Goal: Book appointment/travel/reservation

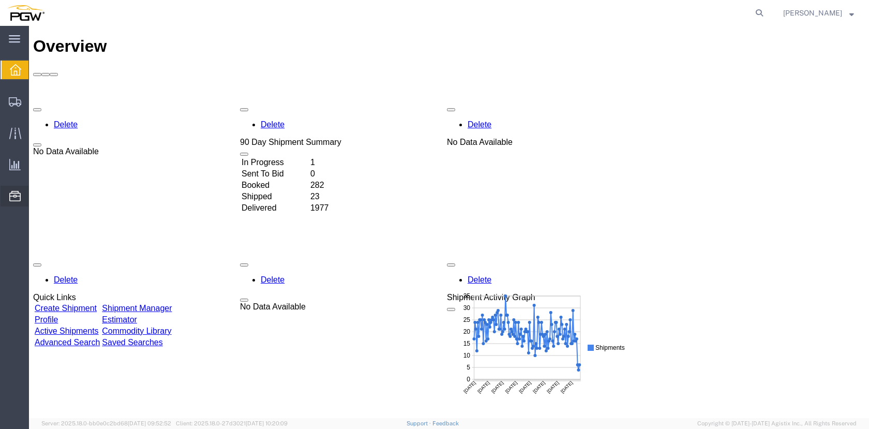
drag, startPoint x: 14, startPoint y: 196, endPoint x: 60, endPoint y: 211, distance: 48.4
click at [16, 195] on icon at bounding box center [14, 196] width 11 height 10
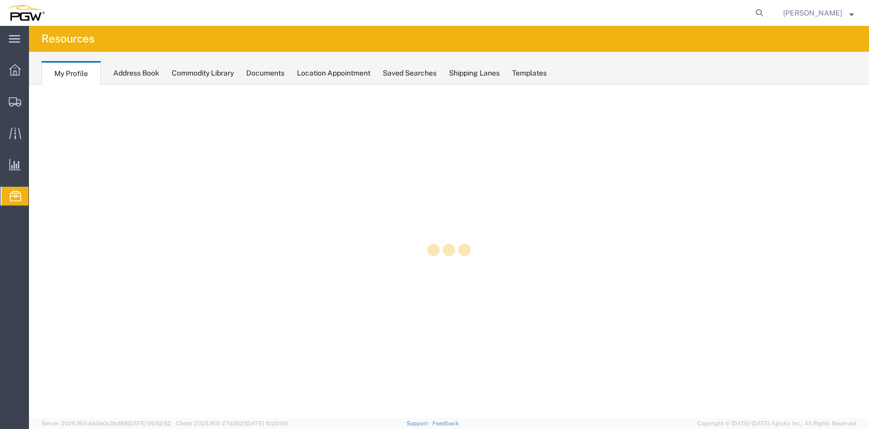
click at [94, 261] on div at bounding box center [449, 250] width 840 height 333
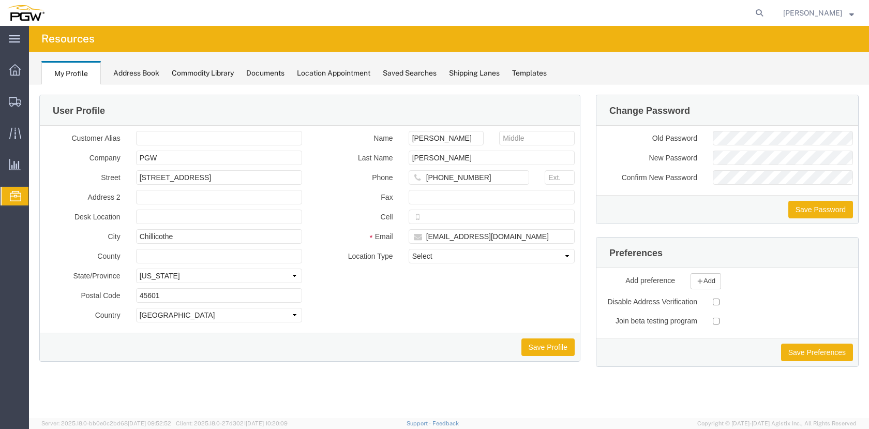
drag, startPoint x: 52, startPoint y: 262, endPoint x: 5, endPoint y: 275, distance: 48.3
click at [0, 0] on span "Location Appointment" at bounding box center [0, 0] width 0 height 0
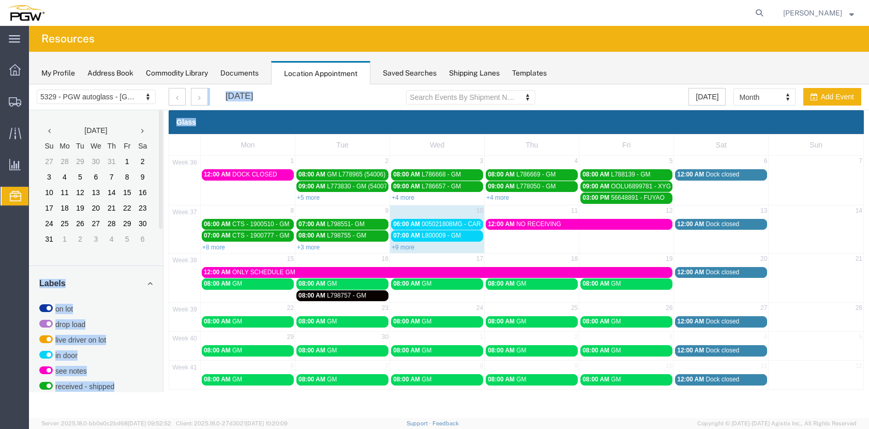
drag, startPoint x: 162, startPoint y: 224, endPoint x: 166, endPoint y: 218, distance: 7.5
click at [171, 353] on div "5329 - PGW autoglass - Chillicothe 5329 - PGW autoglass - [GEOGRAPHIC_DATA] [DA…" at bounding box center [449, 236] width 840 height 305
click at [16, 262] on div "main_menu Created with Sketch. Collapse Menu Overview Shipments Shipment Manage…" at bounding box center [14, 227] width 29 height 403
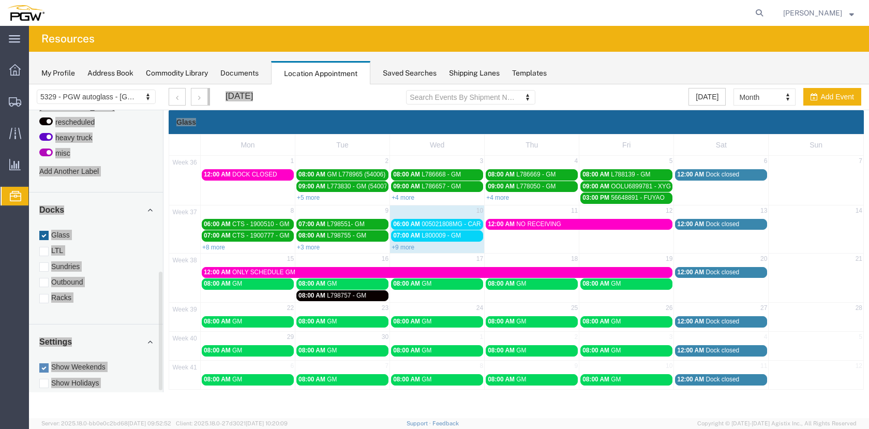
scroll to position [384, 0]
drag, startPoint x: 160, startPoint y: 215, endPoint x: 165, endPoint y: 376, distance: 161.4
click at [165, 376] on div "5329 - PGW autoglass - Chillicothe 5329 - PGW autoglass - [GEOGRAPHIC_DATA] [DA…" at bounding box center [449, 236] width 840 height 305
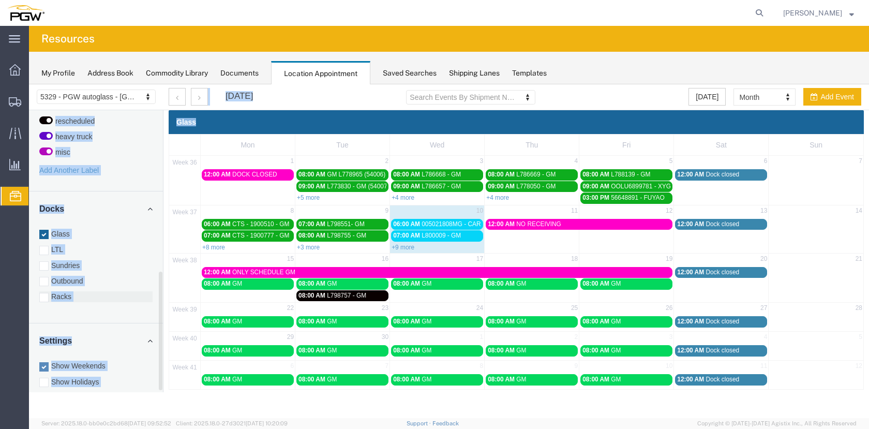
click at [43, 293] on div at bounding box center [43, 297] width 9 height 9
click at [29, 84] on input "Racks" at bounding box center [29, 84] width 0 height 0
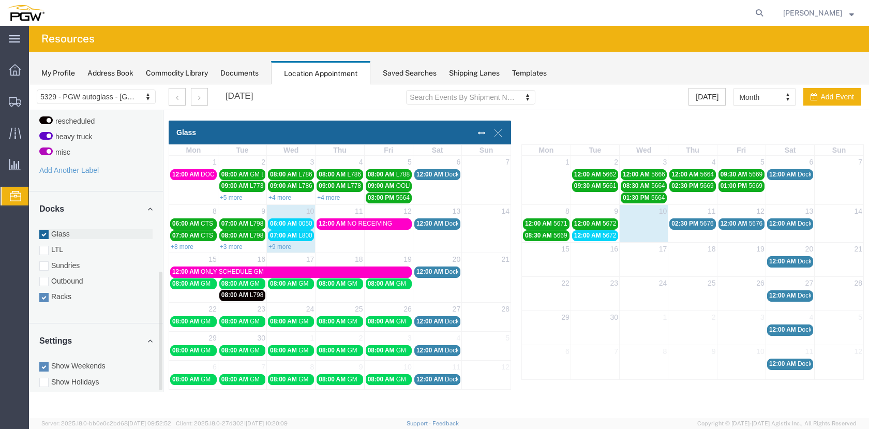
drag, startPoint x: 43, startPoint y: 223, endPoint x: 34, endPoint y: 331, distance: 108.5
click at [43, 230] on div at bounding box center [43, 234] width 9 height 9
click at [29, 84] on input "Glass" at bounding box center [29, 84] width 0 height 0
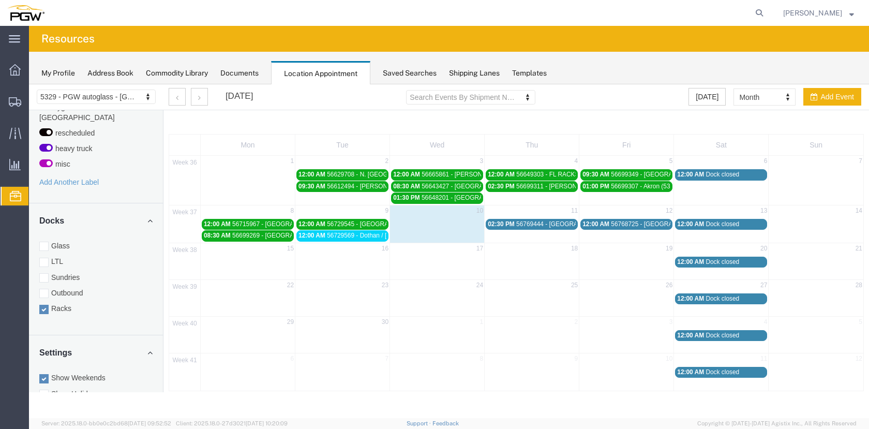
scroll to position [362, 0]
